Goal: Task Accomplishment & Management: Use online tool/utility

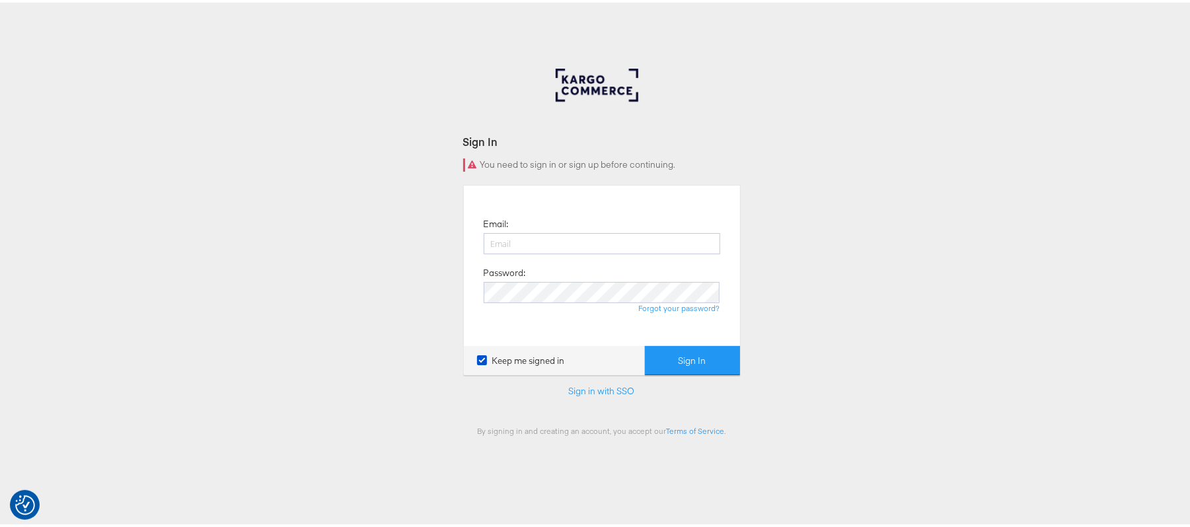
type input "[PERSON_NAME][EMAIL_ADDRESS][DOMAIN_NAME]"
click at [645, 344] on button "Sign In" at bounding box center [692, 359] width 95 height 30
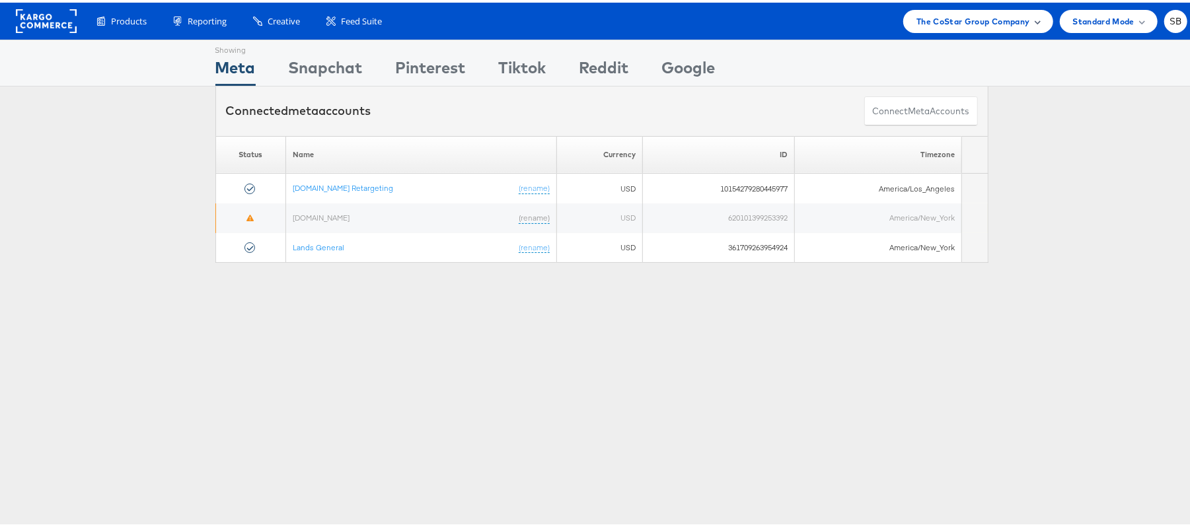
click at [1003, 19] on span "The CoStar Group Company" at bounding box center [973, 19] width 113 height 14
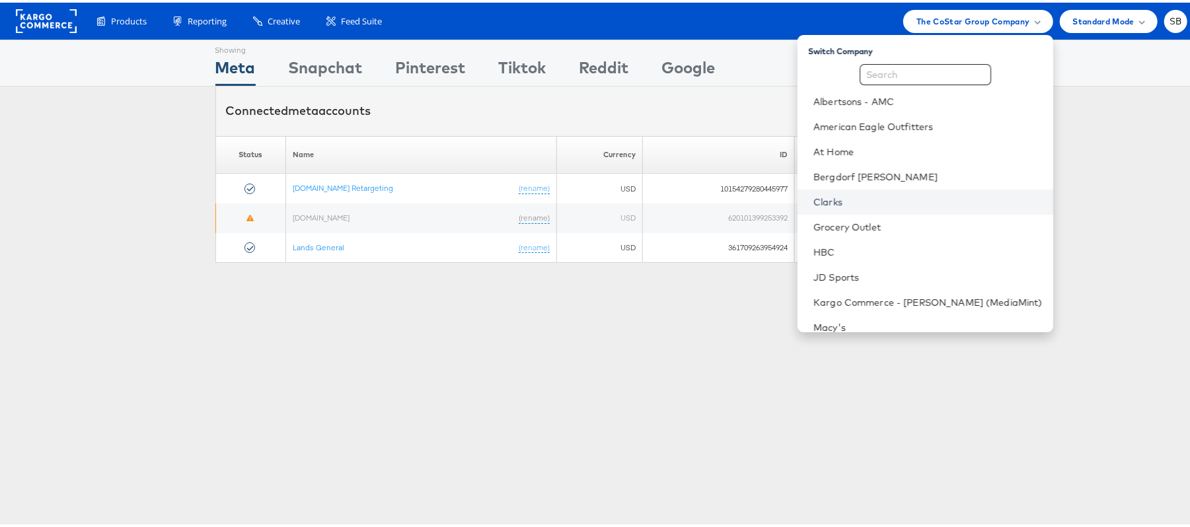
click at [860, 197] on link "Clarks" at bounding box center [928, 199] width 229 height 13
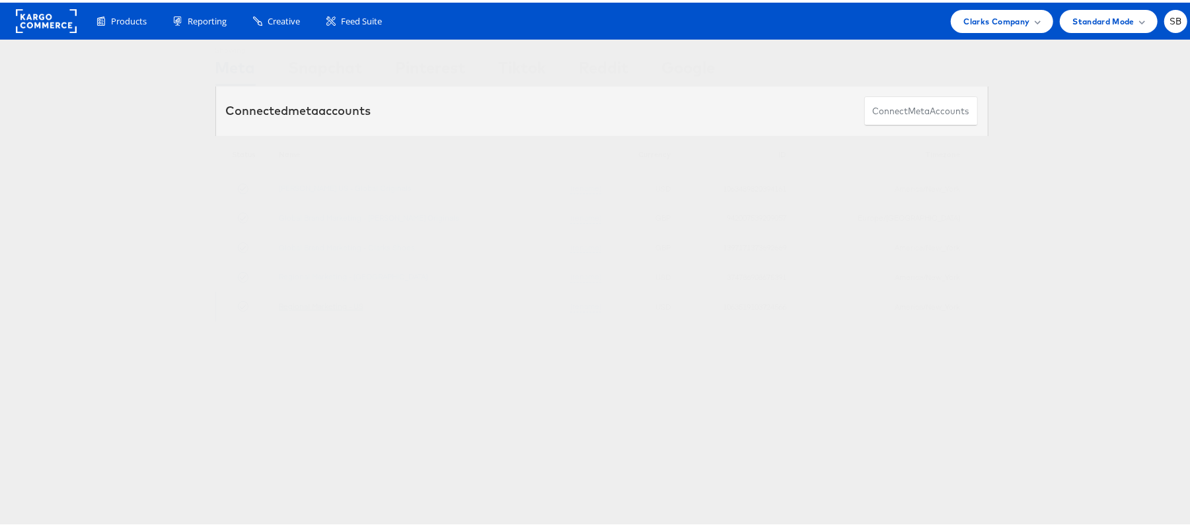
click at [337, 305] on link "Regional Marketing - US" at bounding box center [321, 304] width 85 height 10
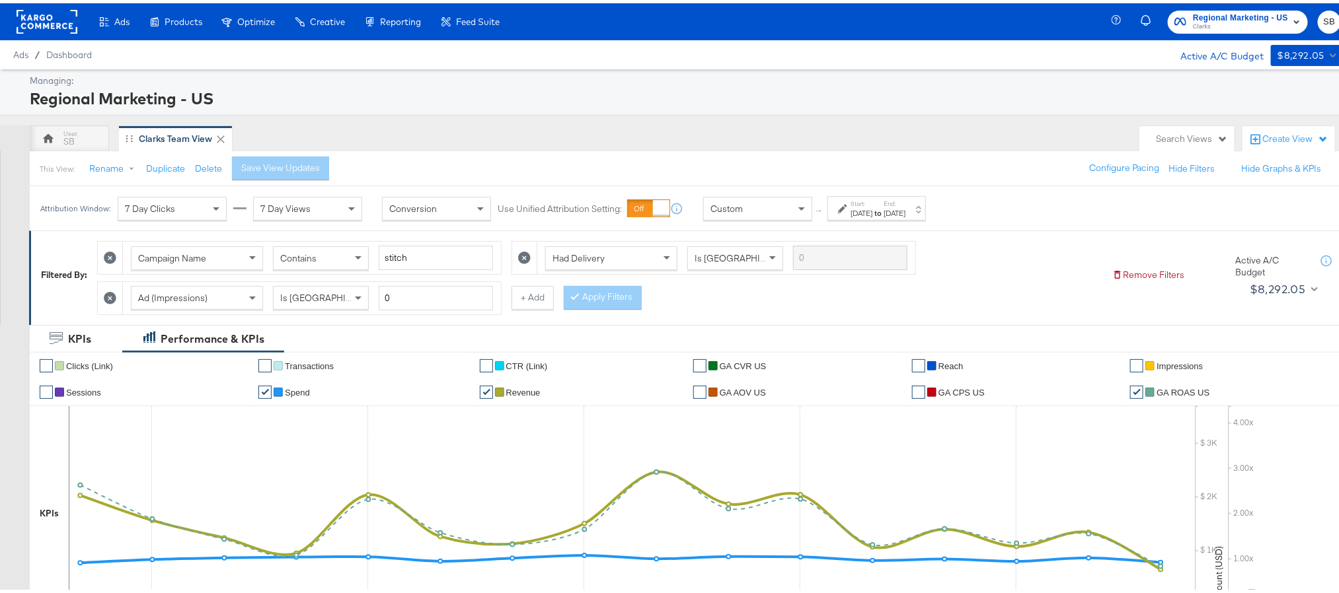
click at [905, 208] on div "Sep 8th 2025" at bounding box center [895, 210] width 22 height 11
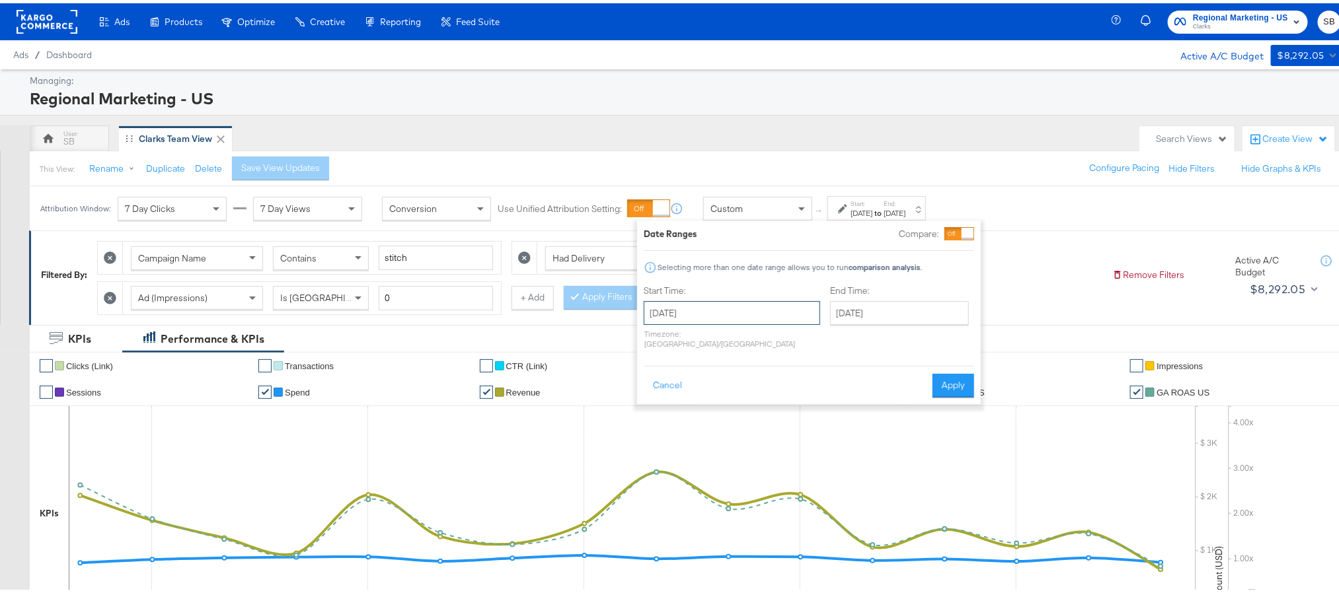
click at [728, 310] on input "August 24th 2025" at bounding box center [732, 310] width 176 height 24
click at [787, 337] on span "›" at bounding box center [794, 337] width 20 height 20
click at [752, 377] on td "4" at bounding box center [749, 376] width 22 height 19
type input "September 4th 2025"
click at [948, 371] on button "Apply" at bounding box center [949, 383] width 42 height 24
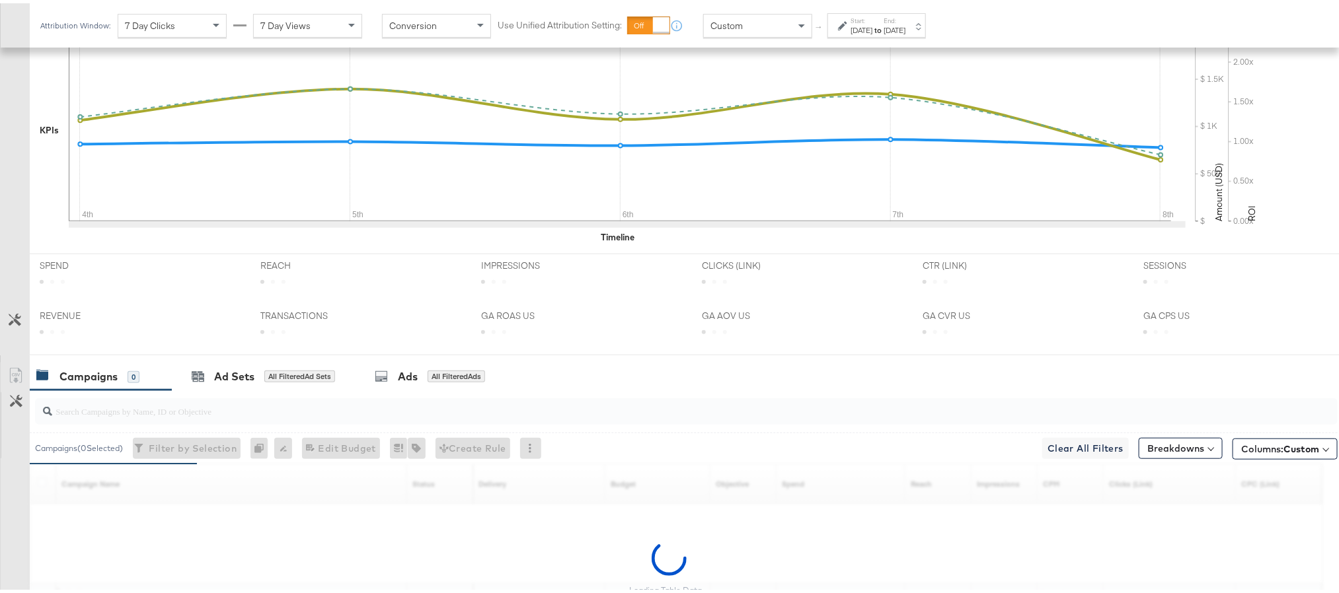
scroll to position [512, 0]
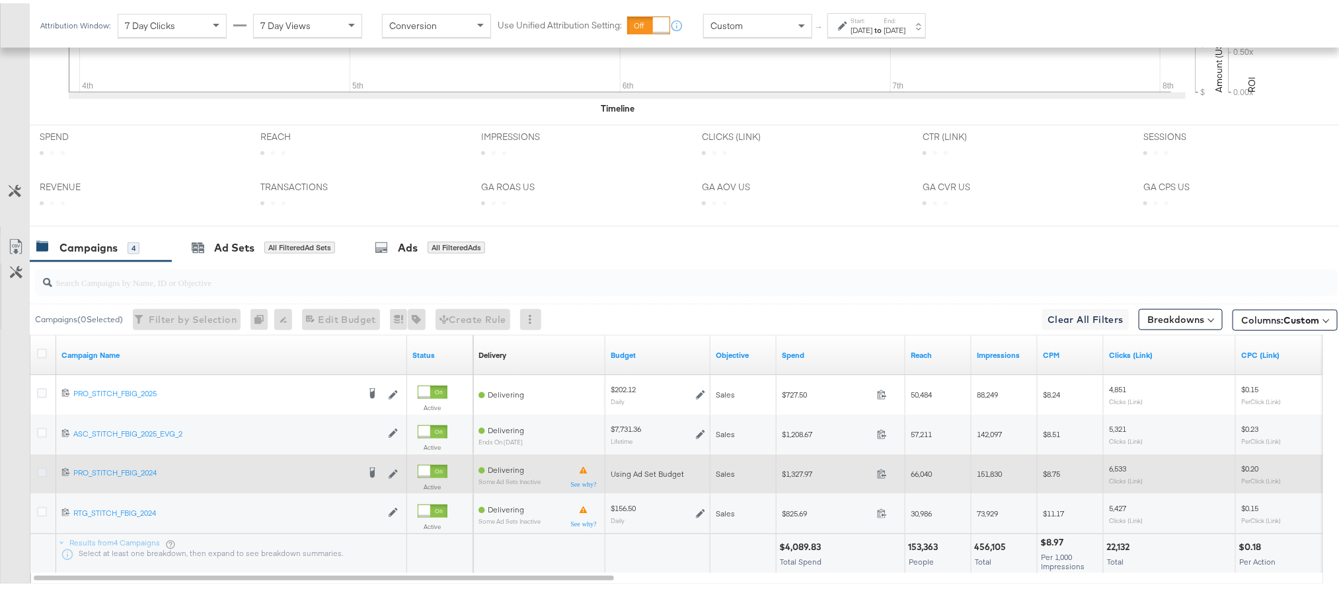
click at [40, 475] on icon at bounding box center [42, 470] width 10 height 10
click at [0, 0] on input "checkbox" at bounding box center [0, 0] width 0 height 0
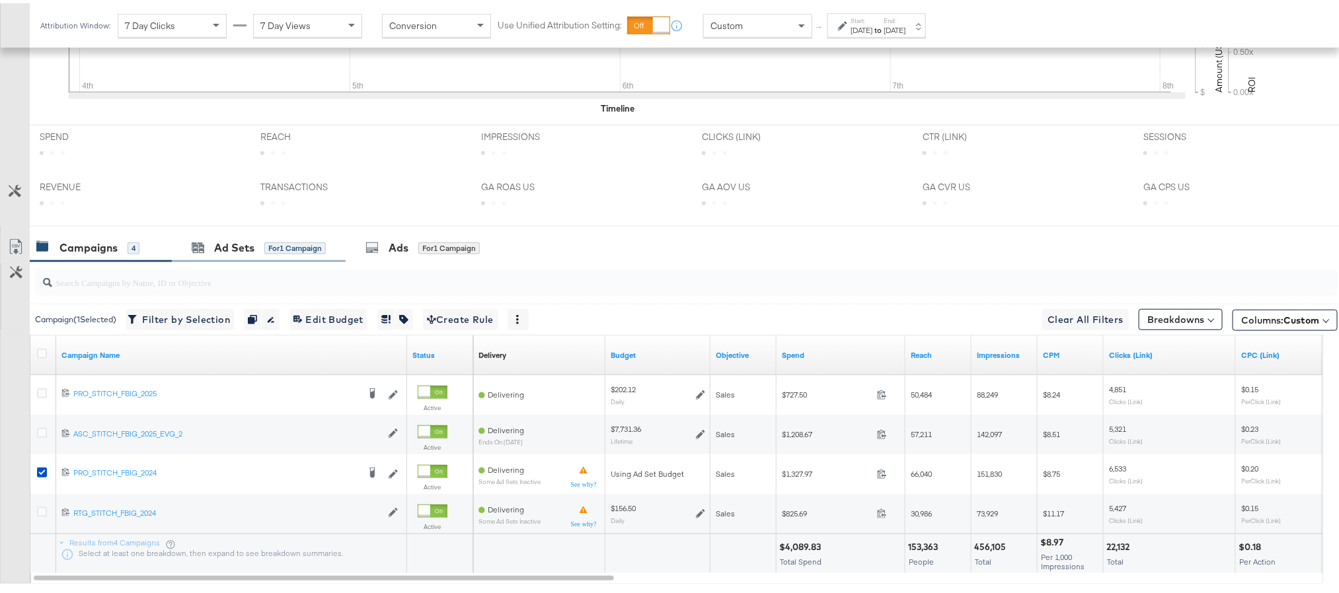
click at [229, 241] on div "Ad Sets for 1 Campaign" at bounding box center [259, 245] width 174 height 28
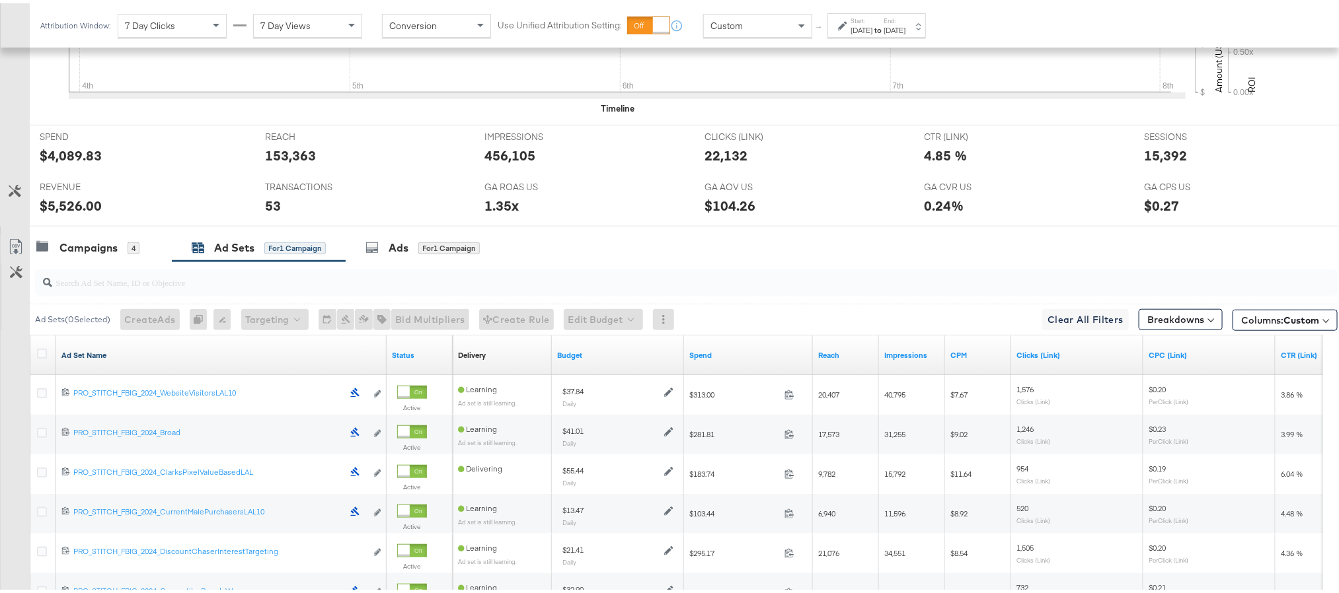
click at [100, 358] on link "Ad Set Name" at bounding box center [221, 352] width 320 height 11
click at [100, 358] on link "Ad Set Name ↓" at bounding box center [221, 352] width 320 height 11
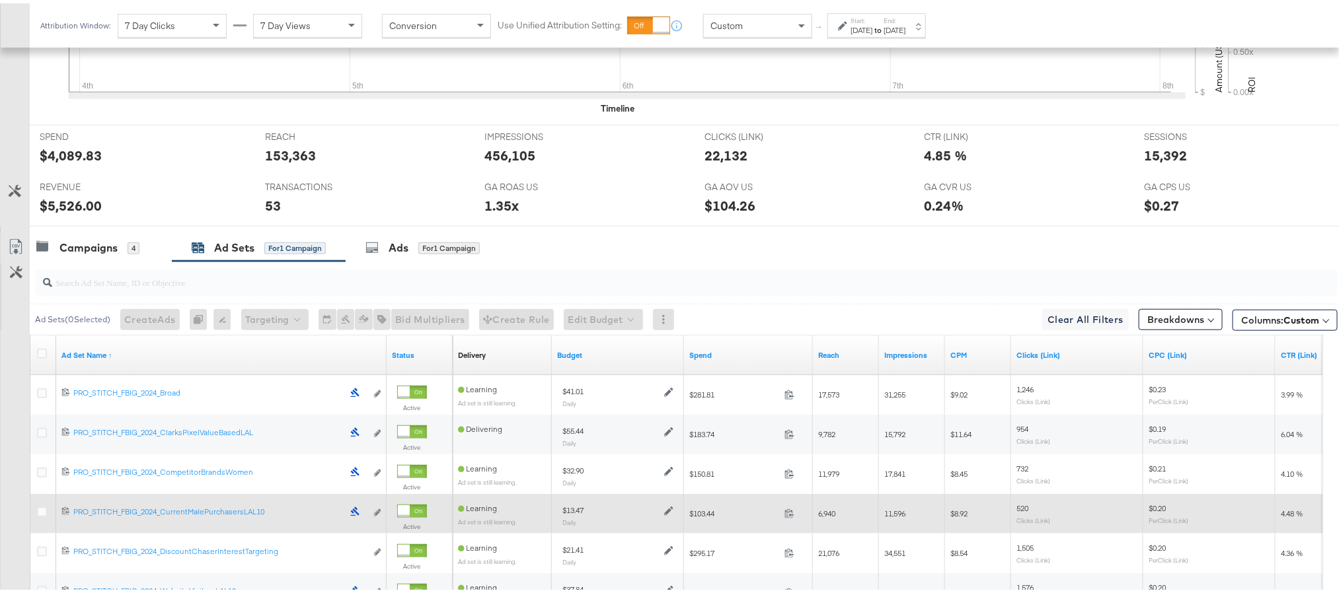
scroll to position [611, 0]
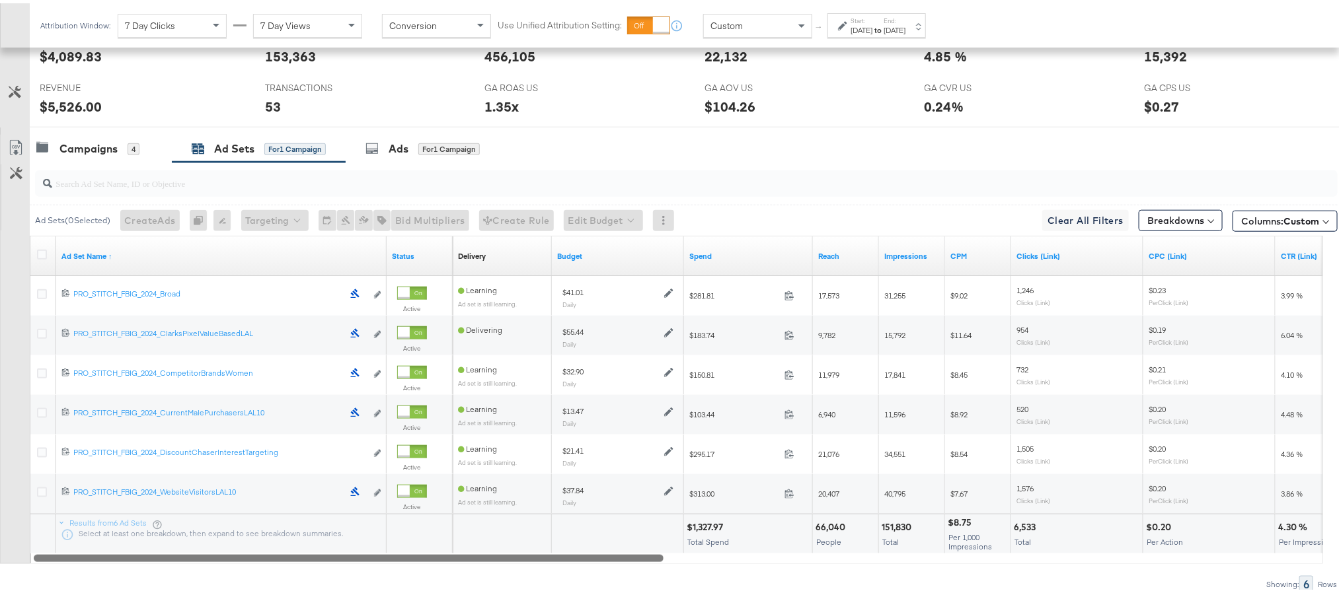
drag, startPoint x: 365, startPoint y: 558, endPoint x: 306, endPoint y: 548, distance: 59.6
click at [306, 548] on div "Ad Set Name ↑ Status Delivery Sorting Unavailable Budget Spend Reach Impression…" at bounding box center [676, 397] width 1293 height 328
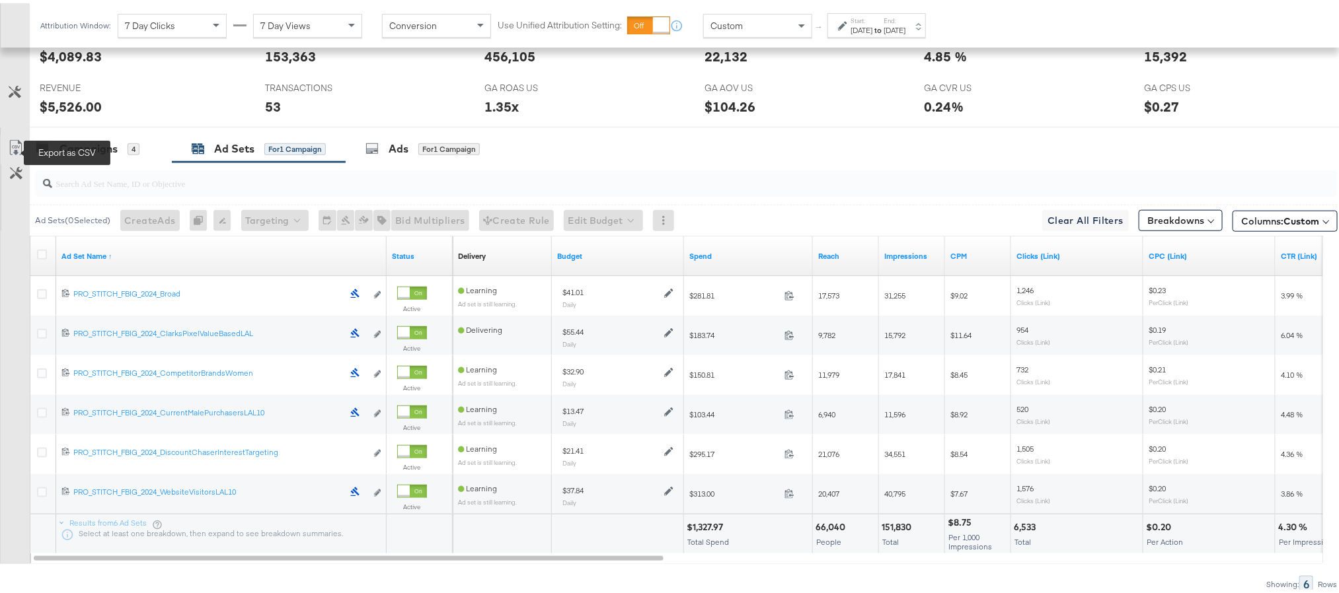
click at [10, 141] on icon at bounding box center [16, 145] width 16 height 16
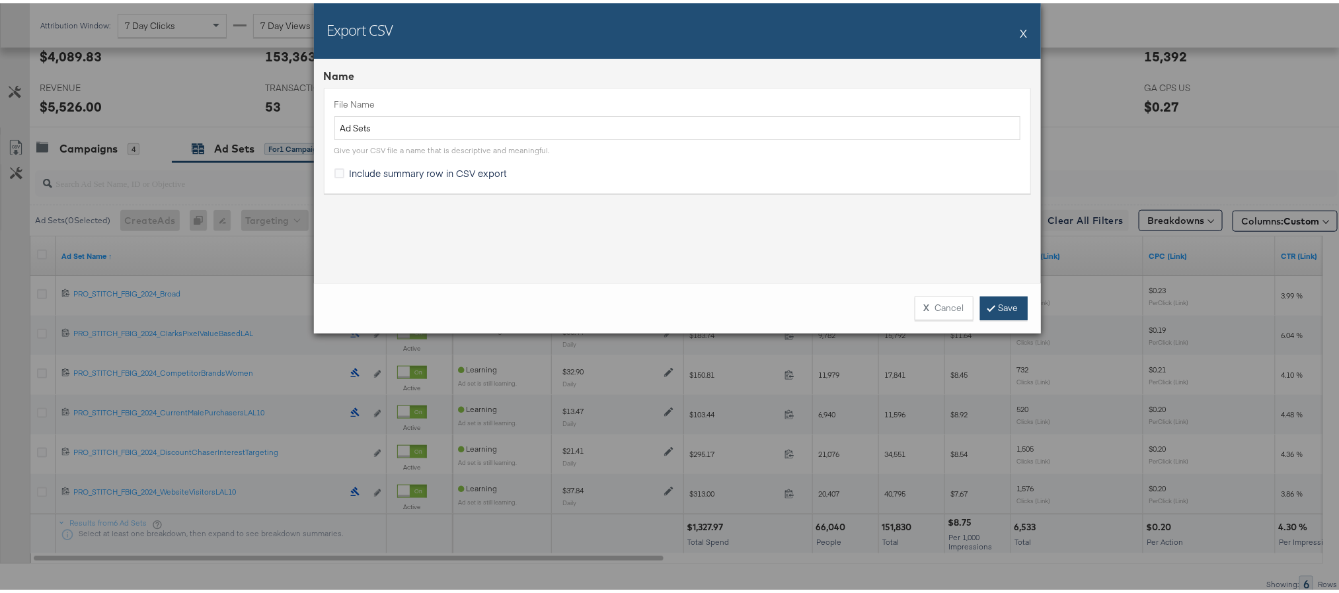
click at [980, 302] on link "Save" at bounding box center [1004, 305] width 48 height 24
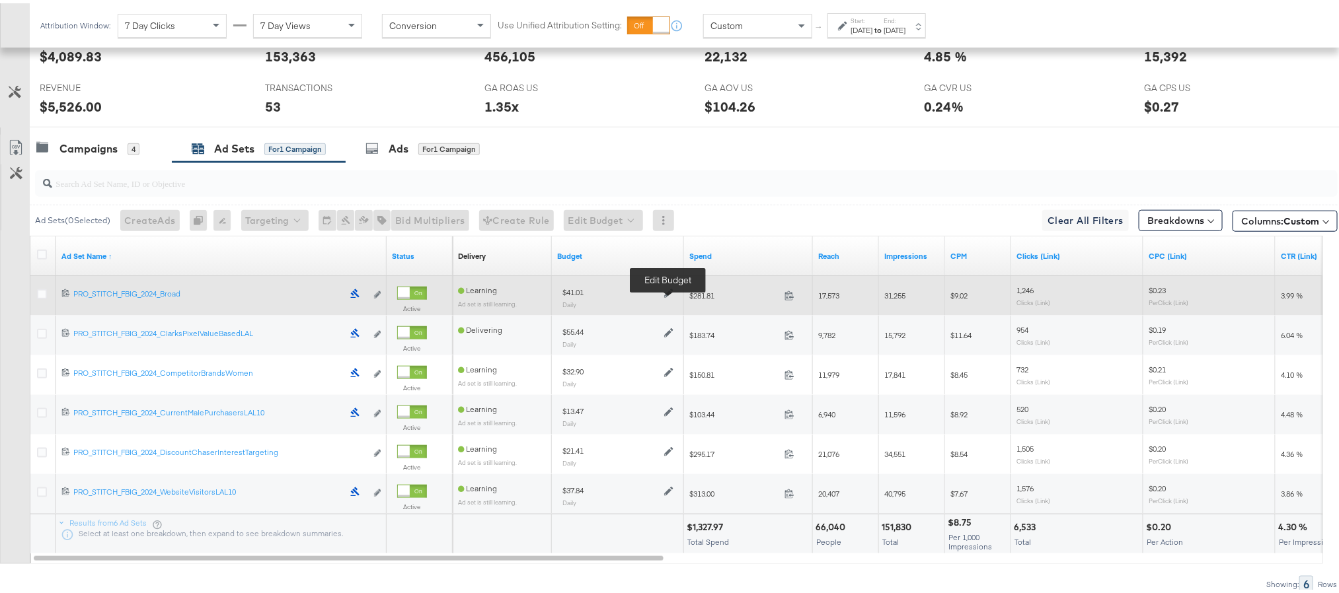
click at [672, 293] on icon at bounding box center [668, 289] width 9 height 9
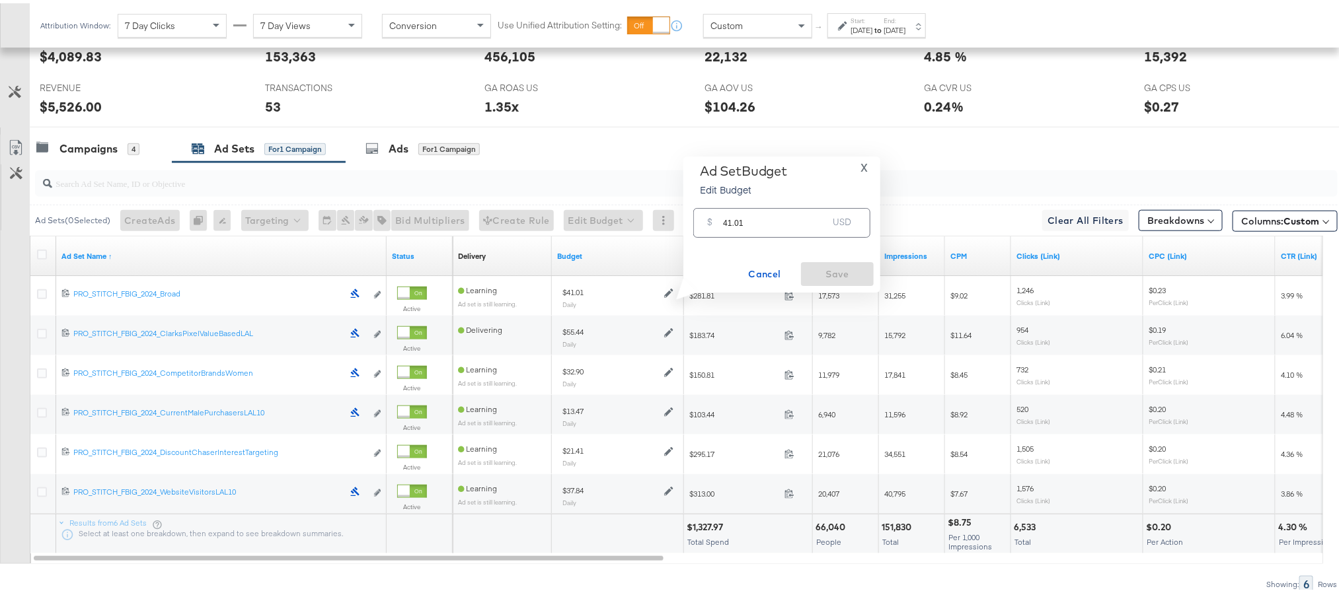
click at [753, 218] on input "41.01" at bounding box center [775, 214] width 104 height 28
paste input "$38.66"
type input "38.66"
click at [821, 260] on button "Save" at bounding box center [837, 271] width 73 height 24
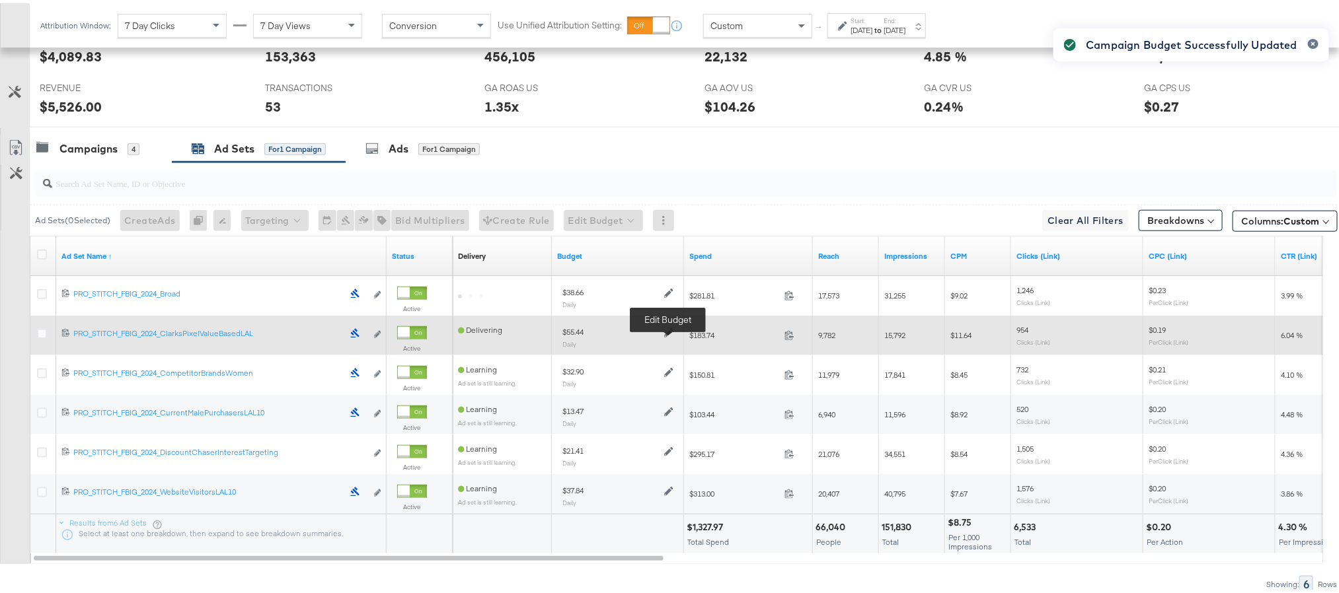
click at [672, 334] on icon at bounding box center [668, 329] width 9 height 9
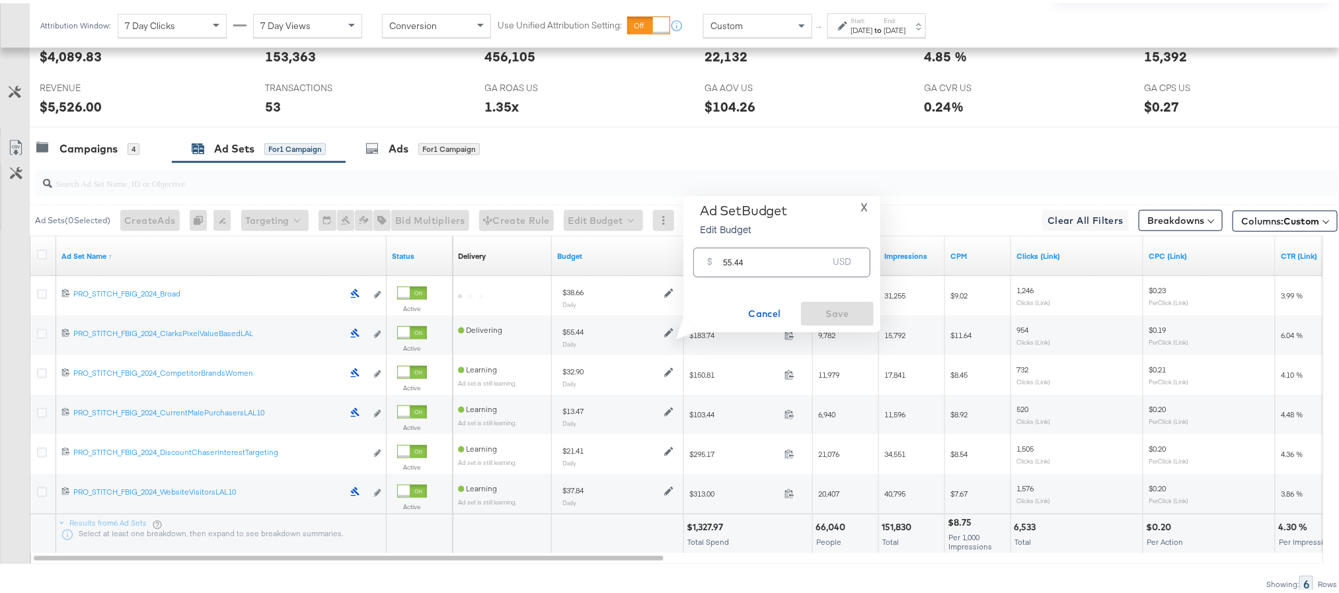
click at [738, 258] on input "55.44" at bounding box center [775, 254] width 104 height 28
paste input "$61.22"
type input "61.22"
click at [825, 313] on span "Save" at bounding box center [837, 311] width 62 height 17
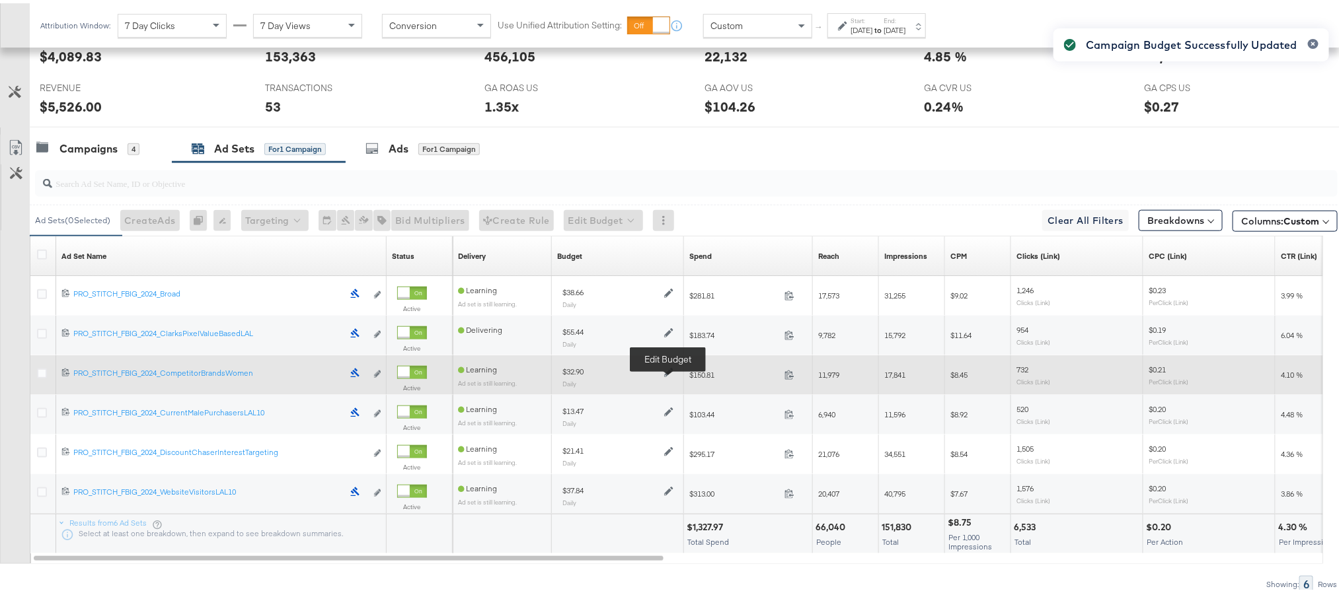
click at [667, 374] on icon at bounding box center [668, 369] width 9 height 9
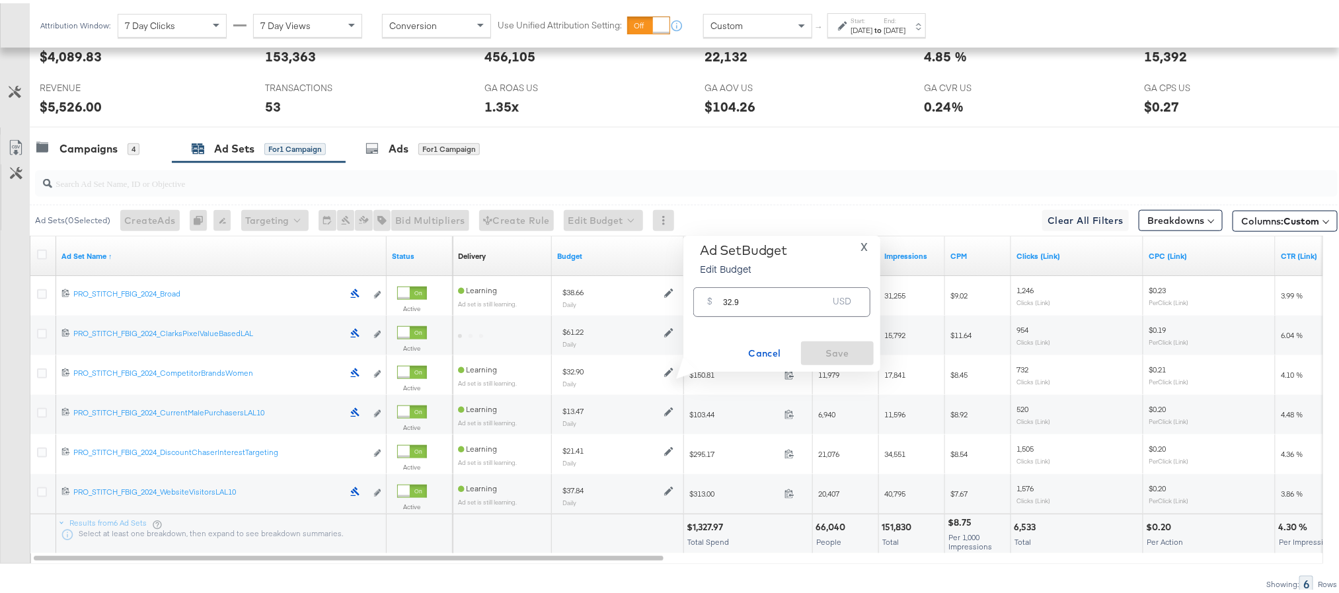
click at [732, 298] on input "32.9" at bounding box center [775, 294] width 104 height 28
paste input "$14.92"
type input "14.92"
click at [819, 350] on span "Save" at bounding box center [837, 350] width 62 height 17
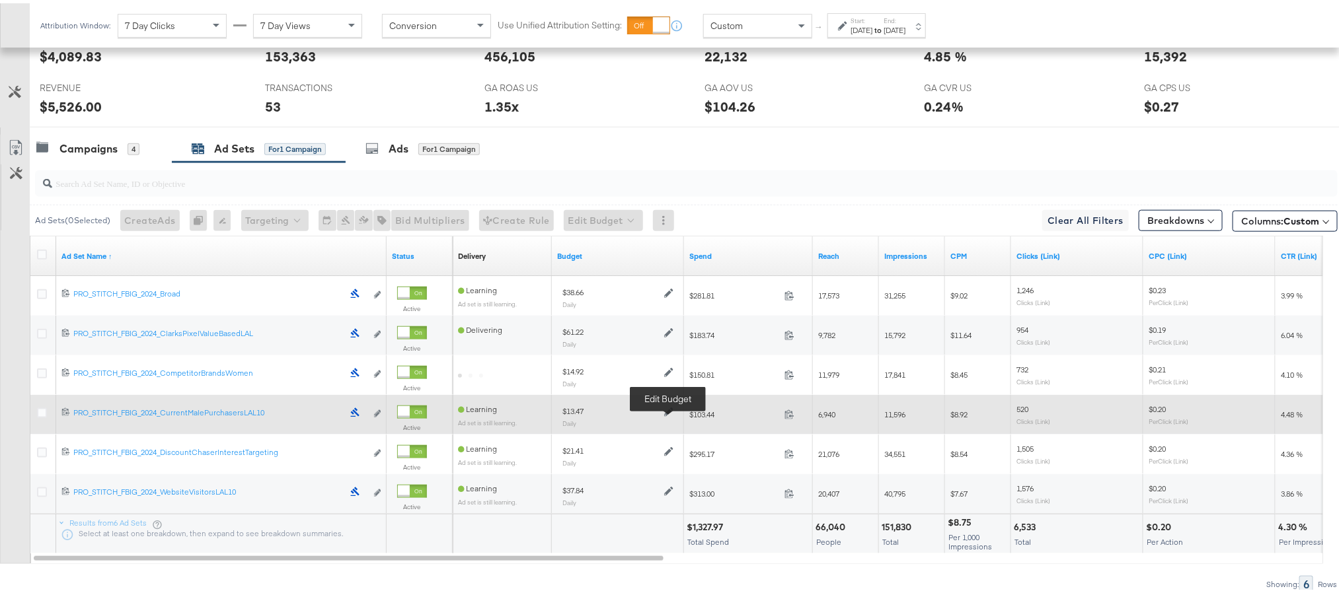
click at [668, 414] on icon at bounding box center [668, 408] width 9 height 9
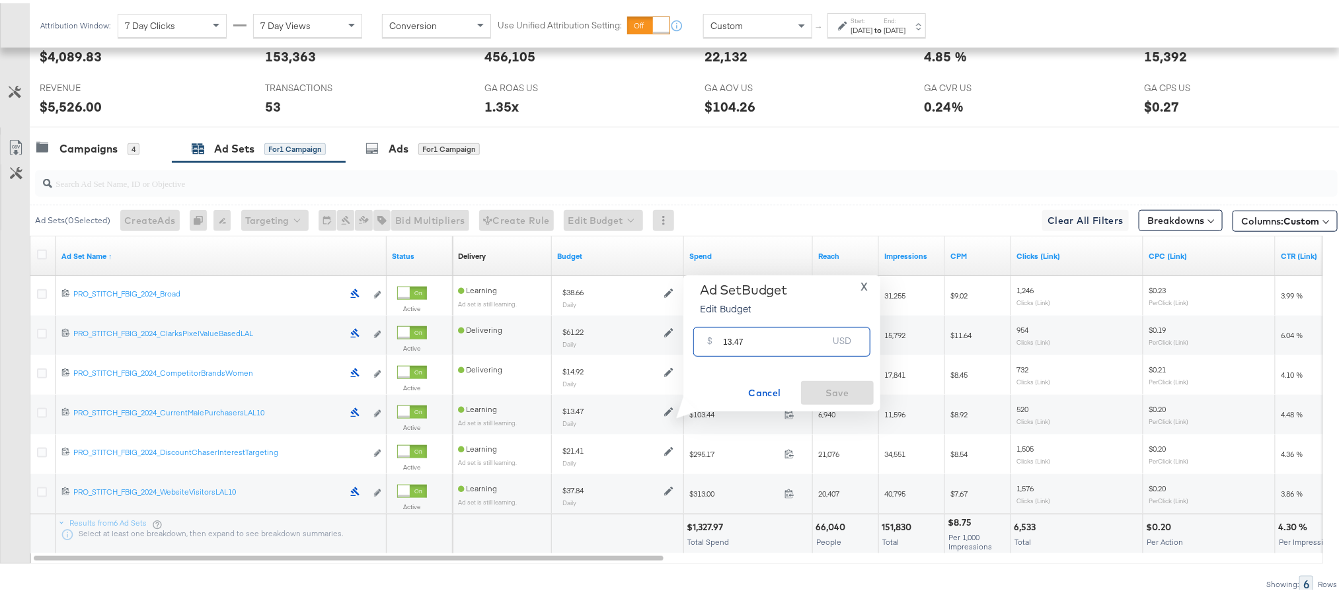
click at [732, 337] on input "13.47" at bounding box center [775, 333] width 104 height 28
paste input "$14.92"
type input "14.92"
click at [857, 383] on span "Save" at bounding box center [837, 390] width 62 height 17
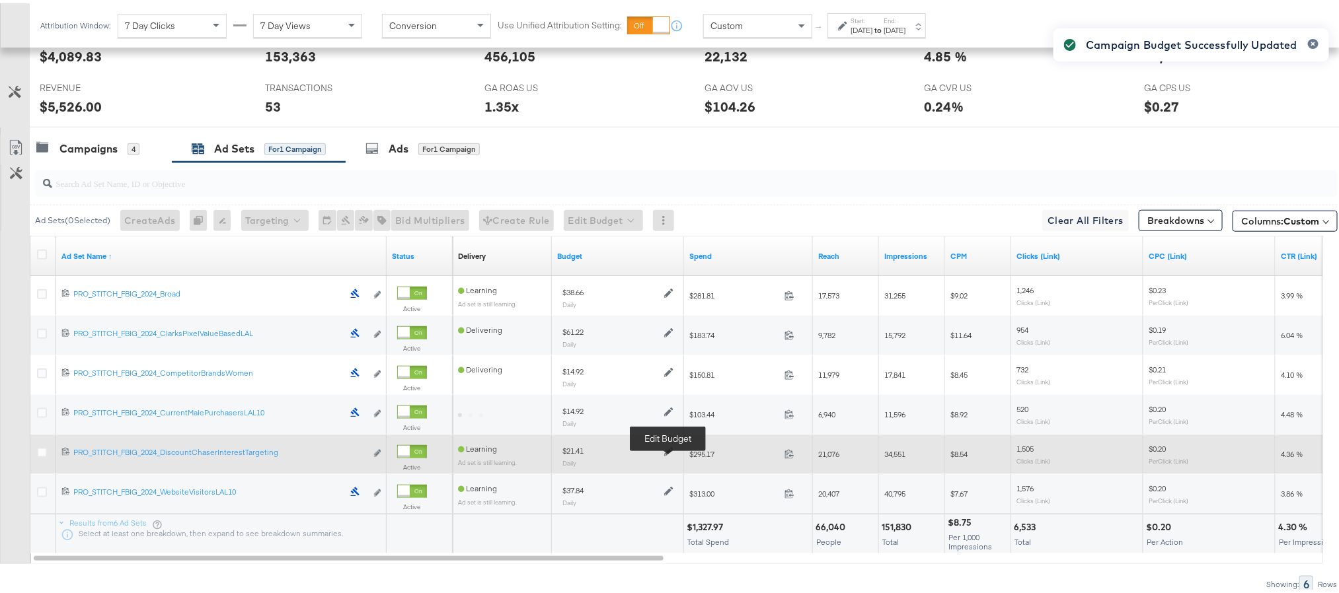
click at [664, 453] on icon at bounding box center [668, 448] width 9 height 9
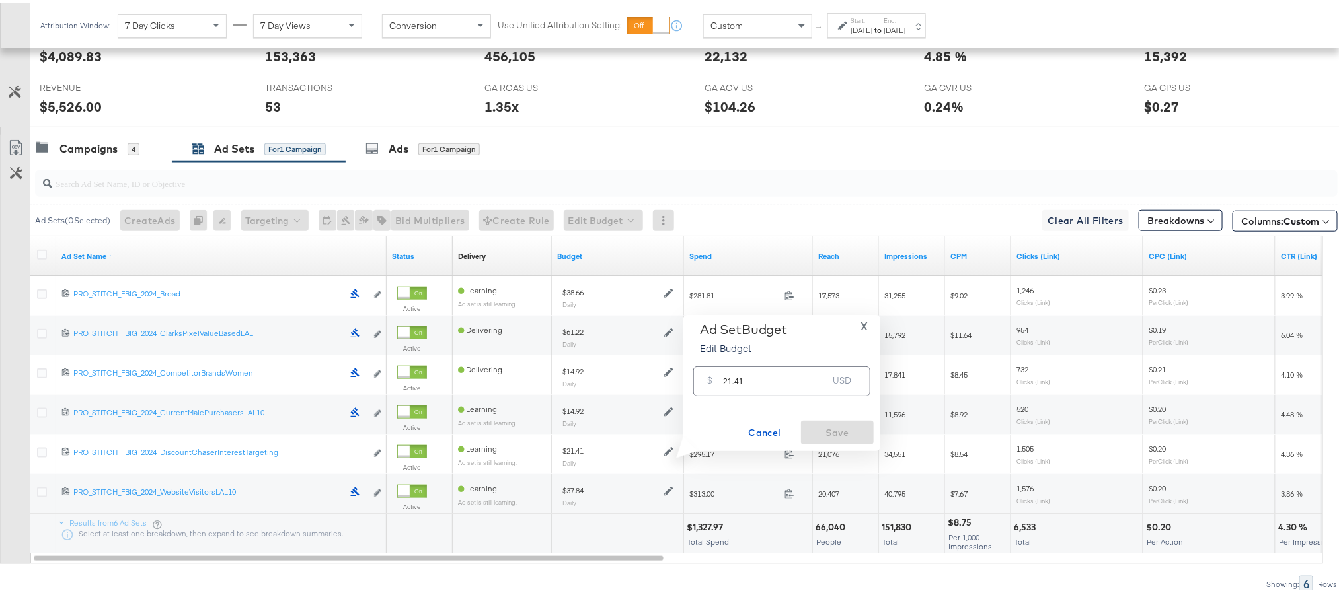
click at [734, 379] on input "21.41" at bounding box center [775, 373] width 104 height 28
paste input "$22.06"
type input "22.06"
click at [827, 422] on span "Save" at bounding box center [837, 430] width 62 height 17
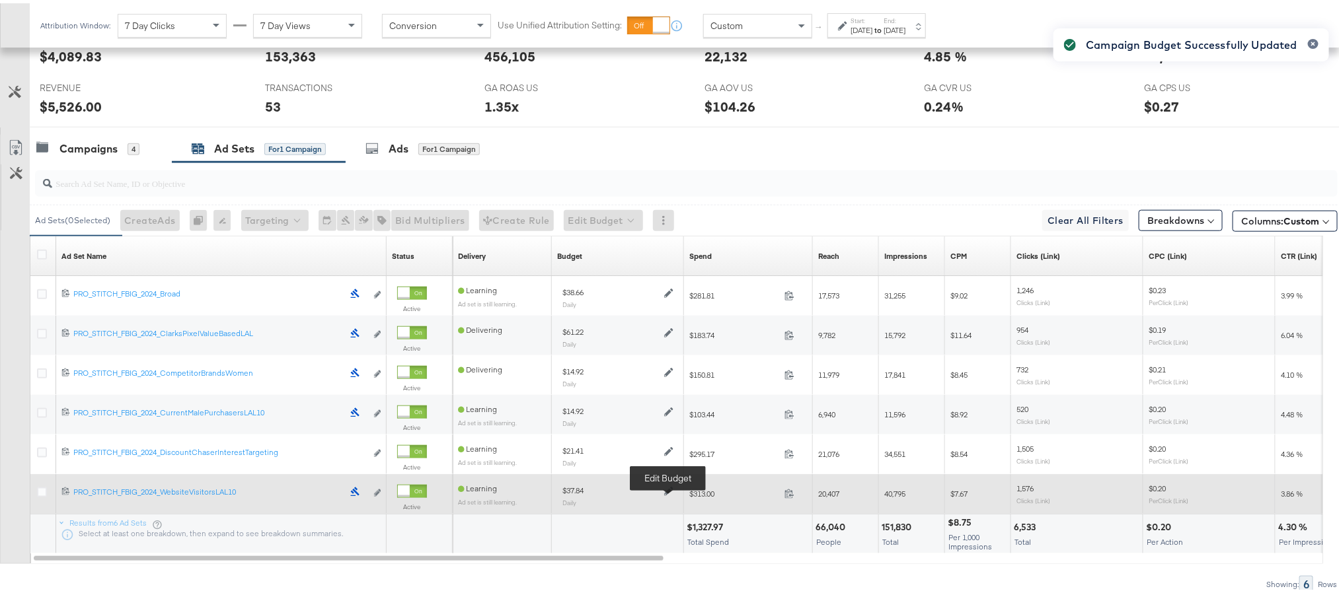
click at [670, 493] on icon at bounding box center [668, 488] width 9 height 9
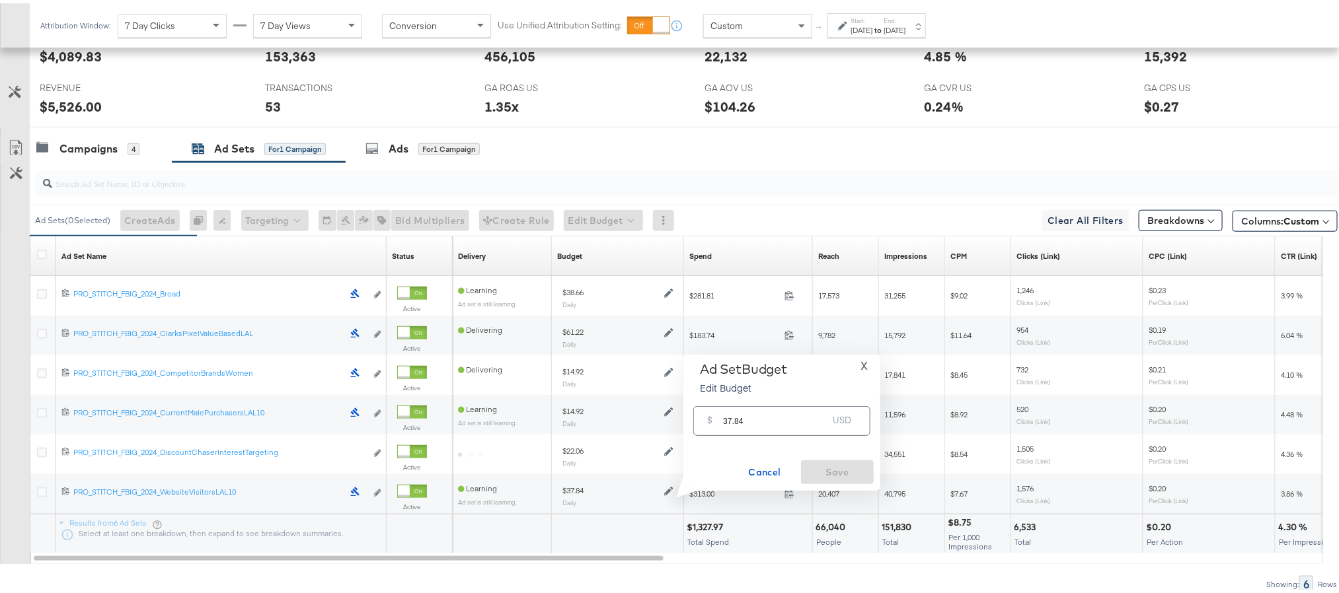
click at [732, 418] on input "37.84" at bounding box center [775, 413] width 104 height 28
paste input "$51.5"
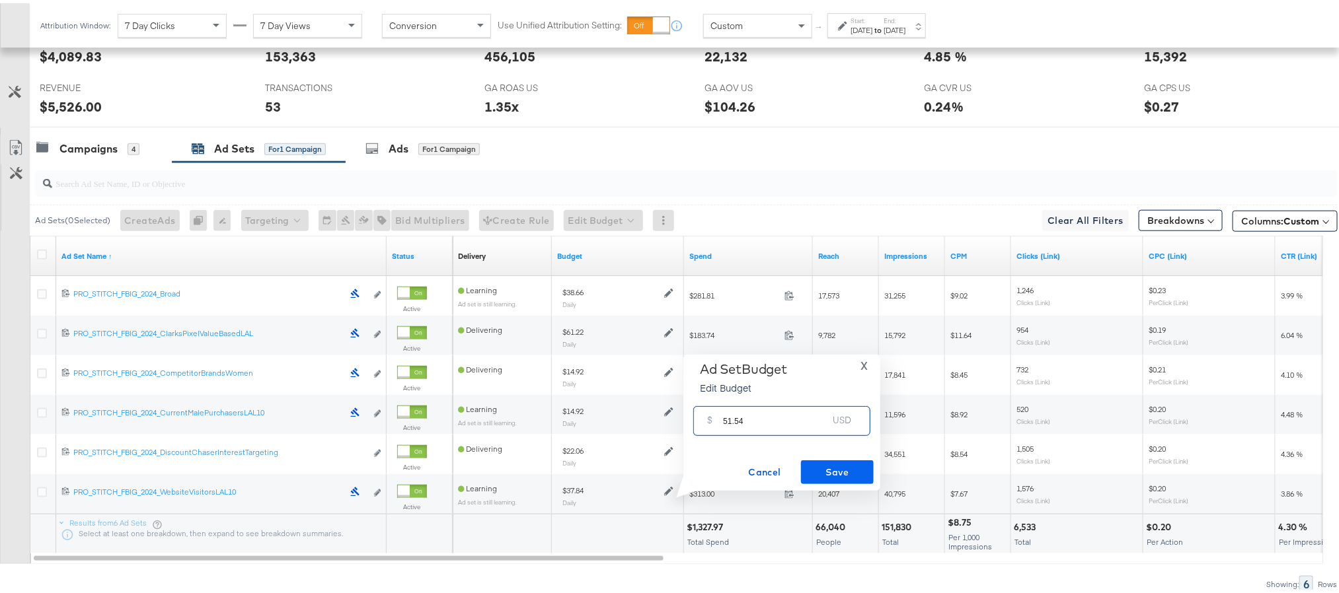
type input "51.54"
click at [827, 464] on span "Save" at bounding box center [837, 469] width 62 height 17
